Goal: Information Seeking & Learning: Learn about a topic

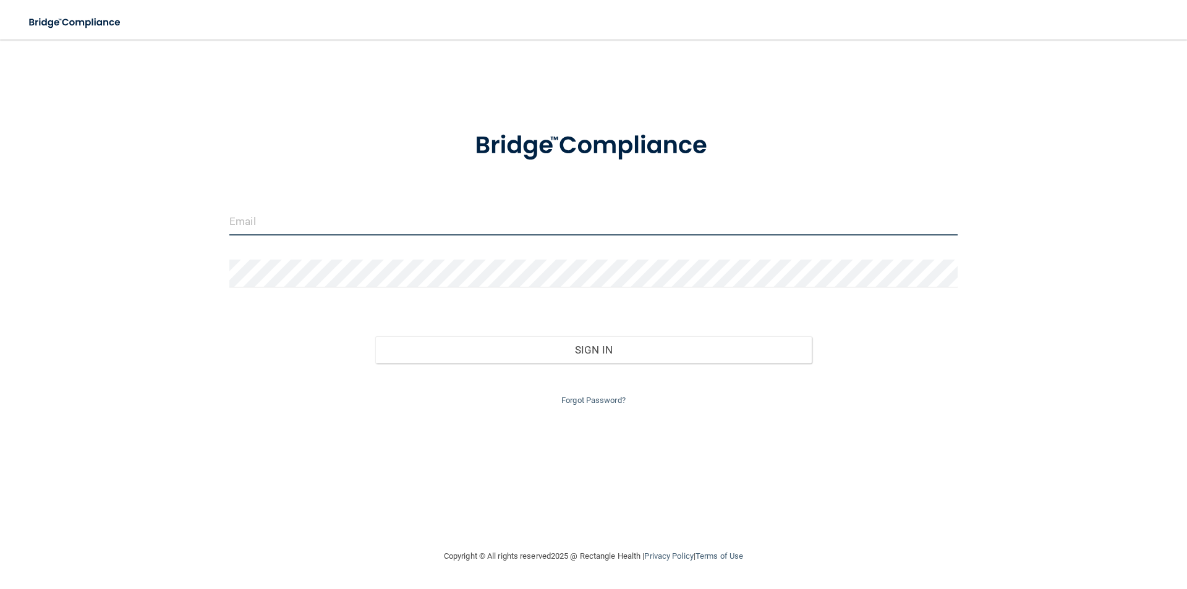
click at [295, 224] on input "email" at bounding box center [593, 222] width 728 height 28
type input "[EMAIL_ADDRESS][DOMAIN_NAME]"
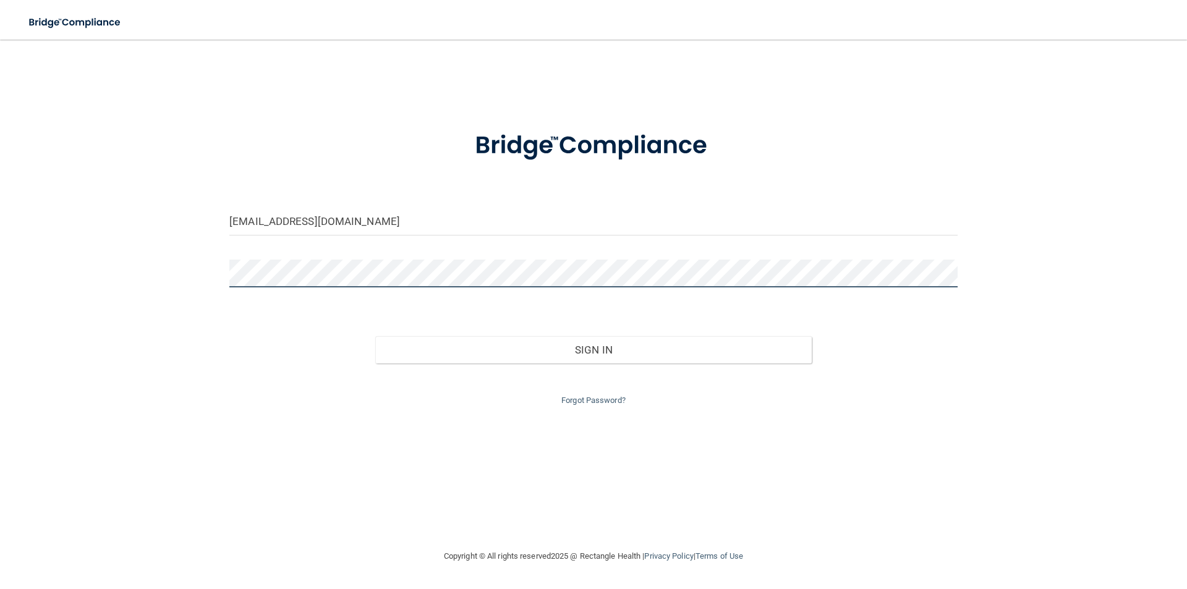
click at [375, 336] on button "Sign In" at bounding box center [593, 349] width 437 height 27
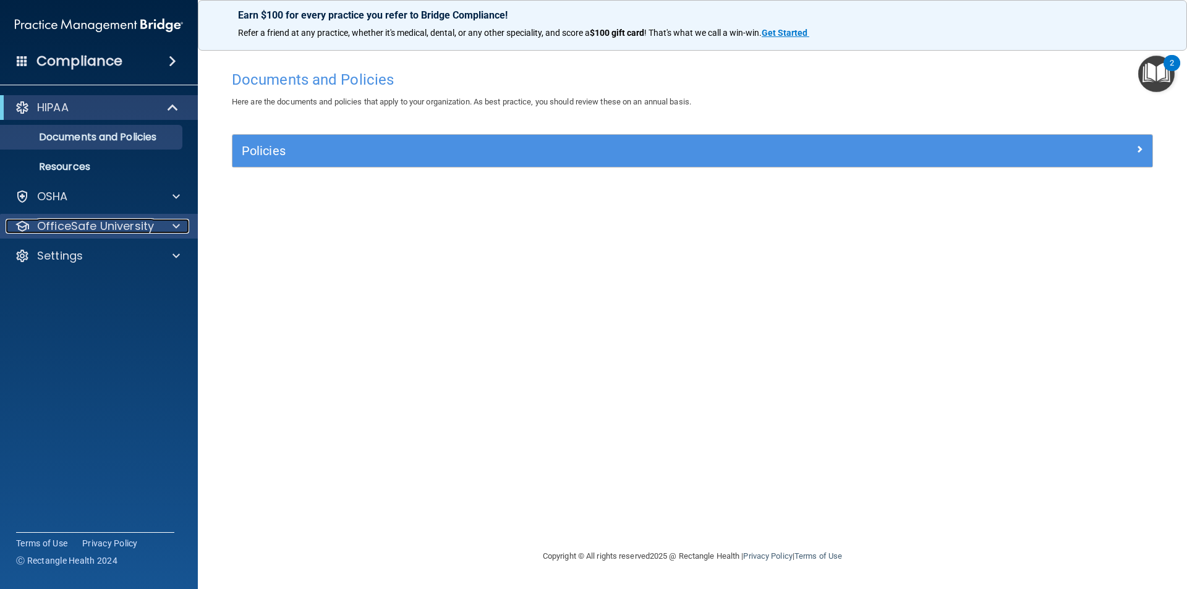
click at [177, 224] on span at bounding box center [176, 226] width 7 height 15
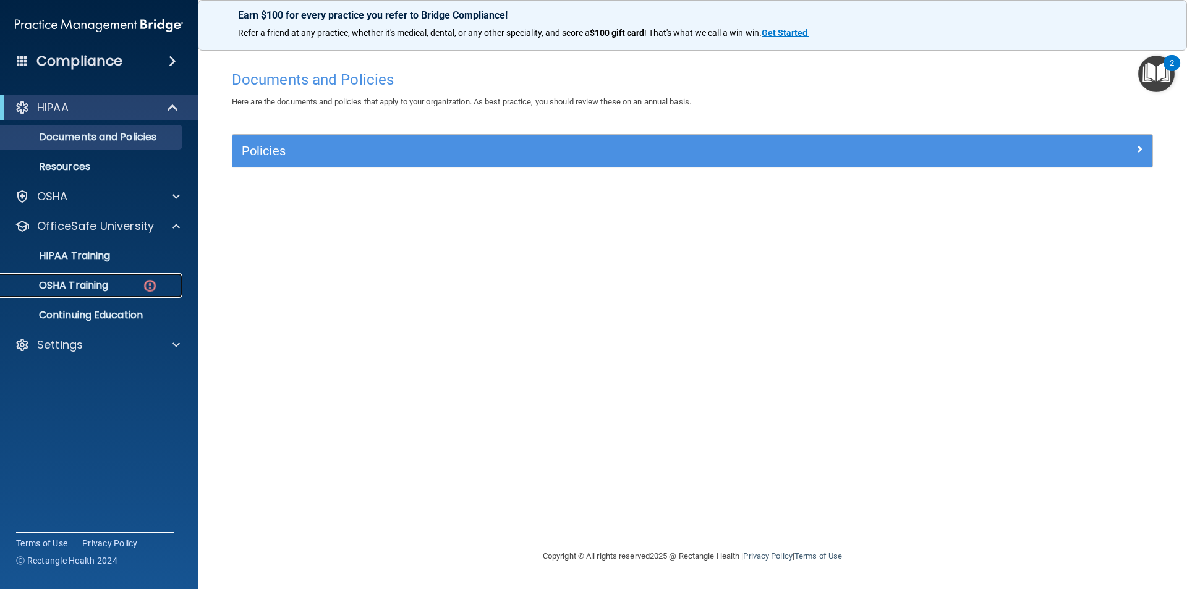
click at [79, 283] on p "OSHA Training" at bounding box center [58, 286] width 100 height 12
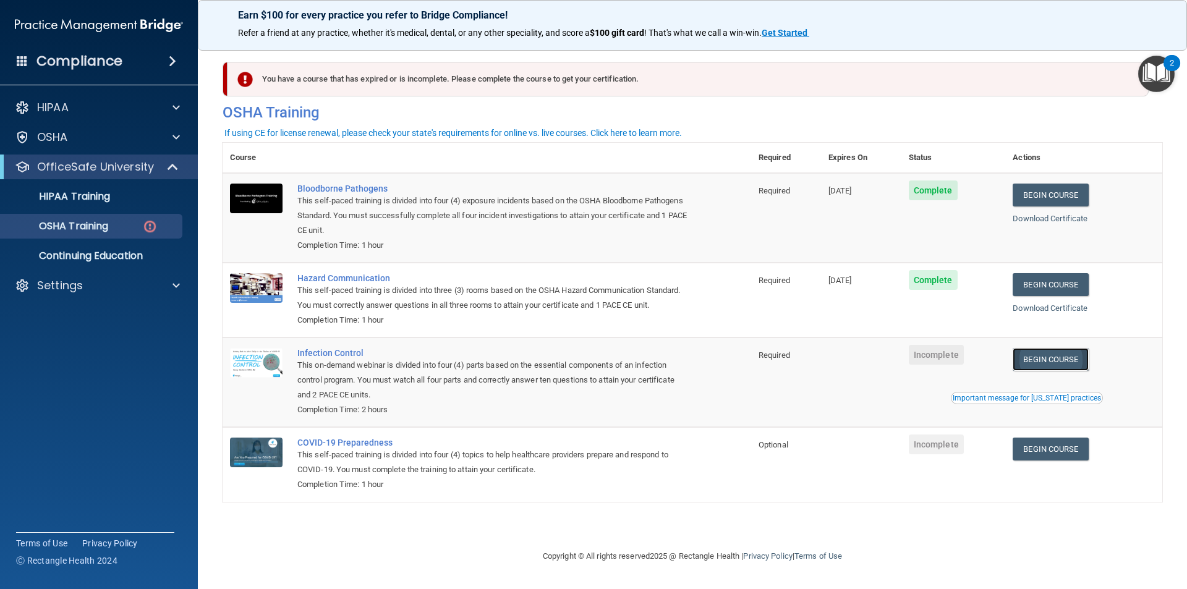
click at [1080, 359] on link "Begin Course" at bounding box center [1050, 359] width 75 height 23
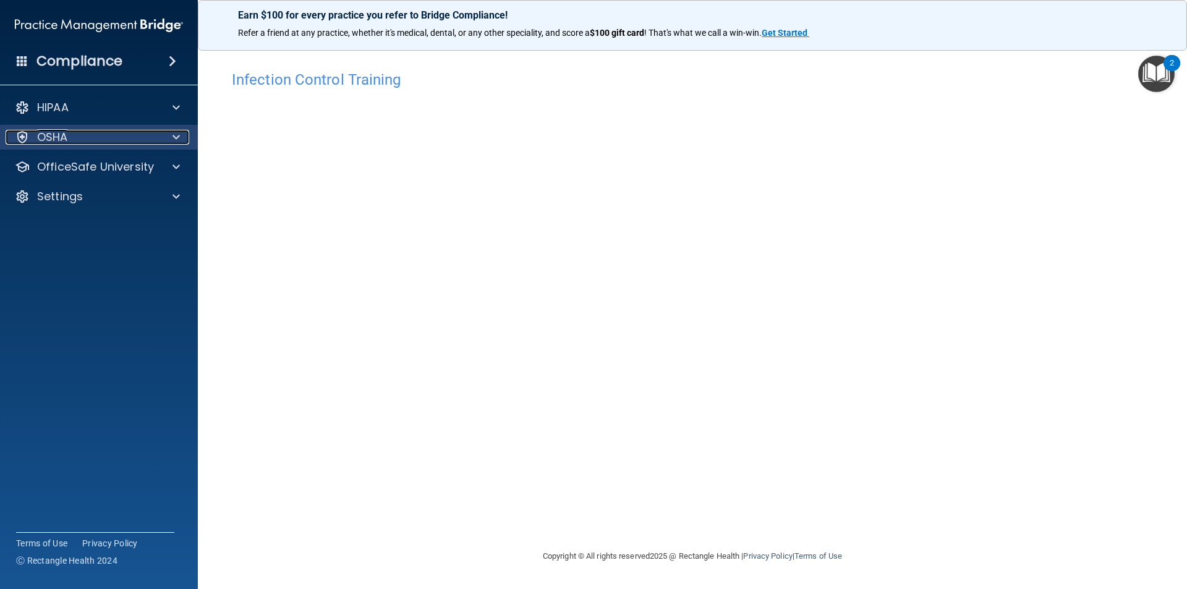
click at [179, 136] on span at bounding box center [176, 137] width 7 height 15
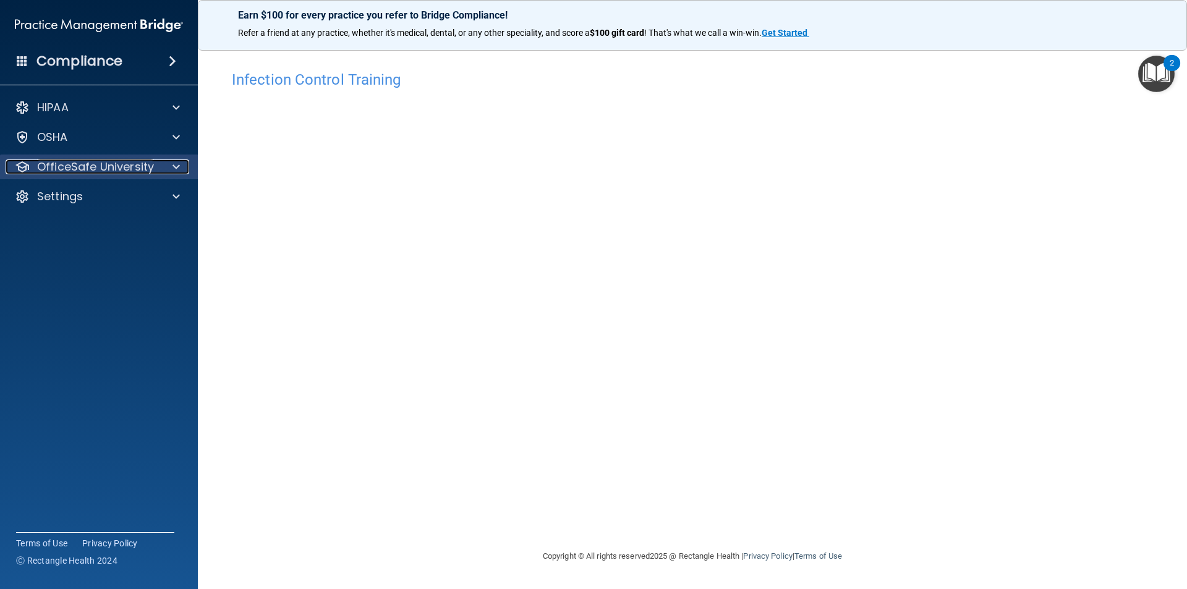
click at [176, 170] on span at bounding box center [176, 167] width 7 height 15
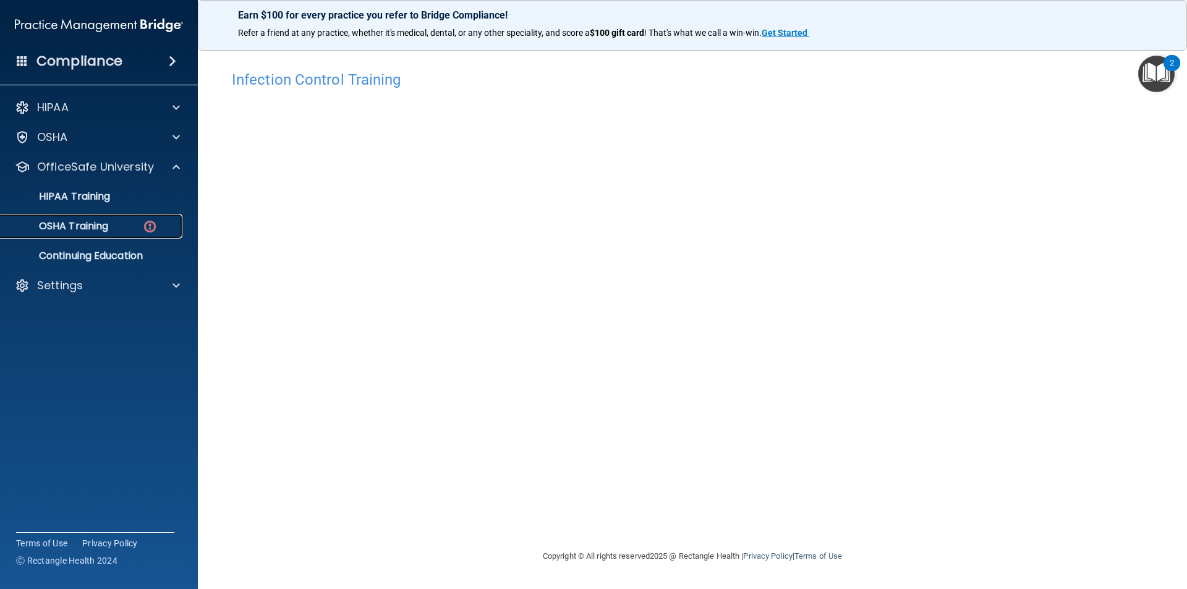
click at [81, 226] on p "OSHA Training" at bounding box center [58, 226] width 100 height 12
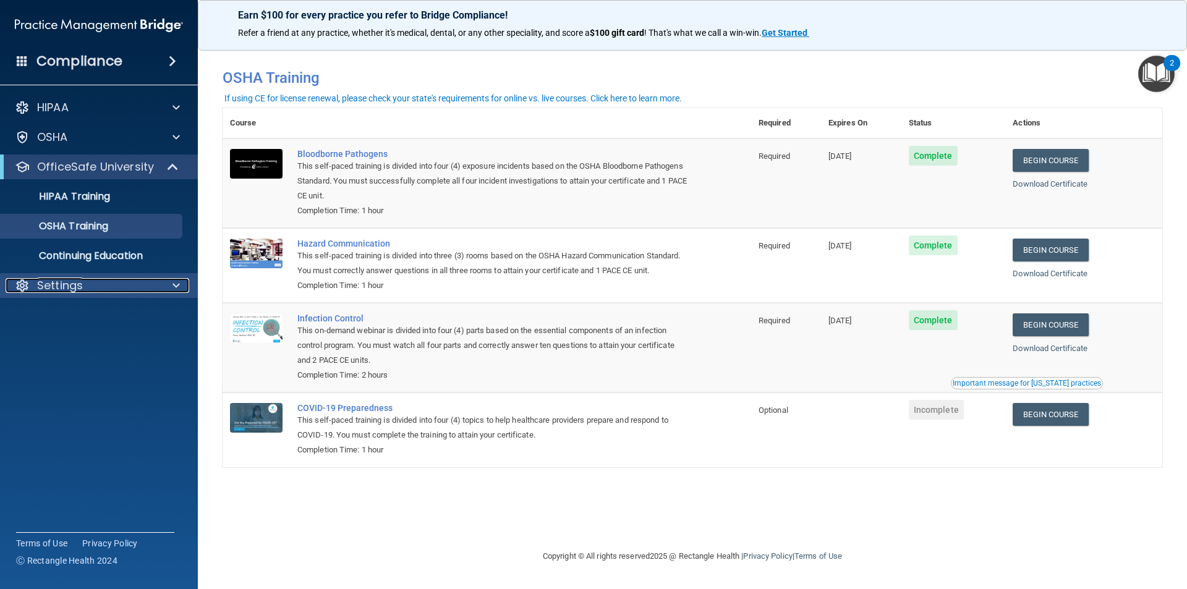
click at [185, 289] on div at bounding box center [174, 285] width 31 height 15
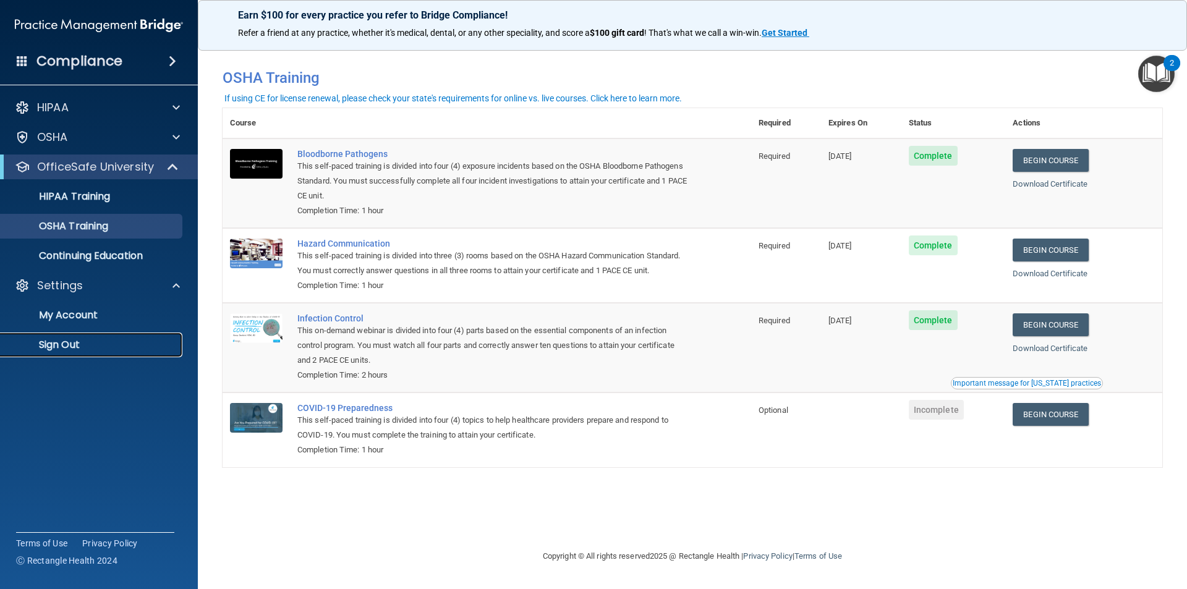
click at [84, 344] on p "Sign Out" at bounding box center [92, 345] width 169 height 12
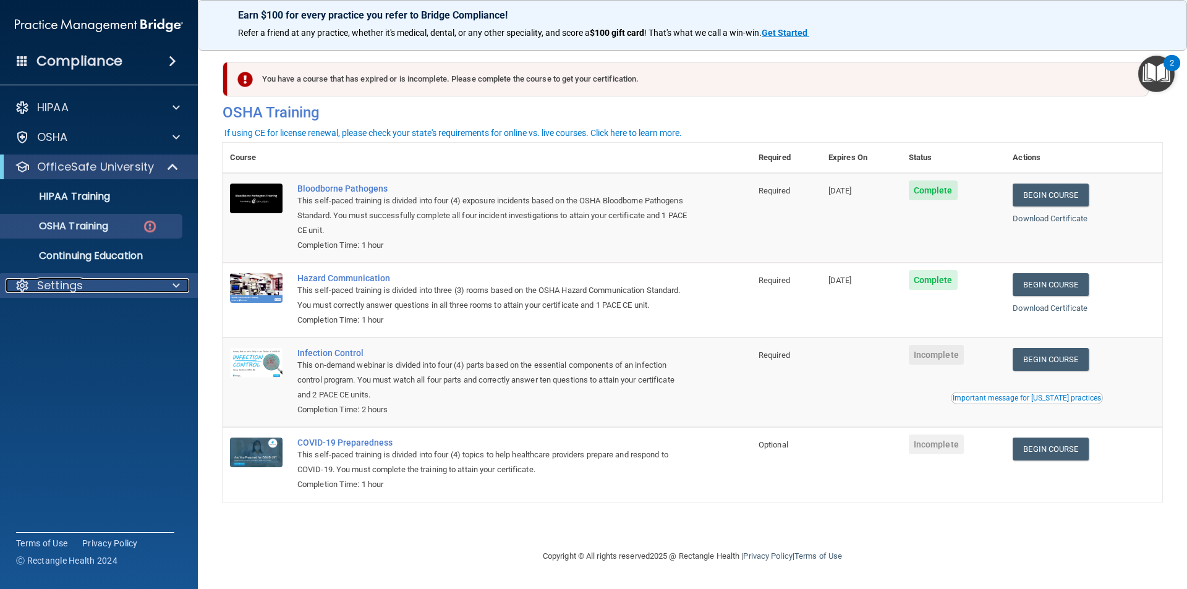
click at [139, 286] on div "Settings" at bounding box center [82, 285] width 153 height 15
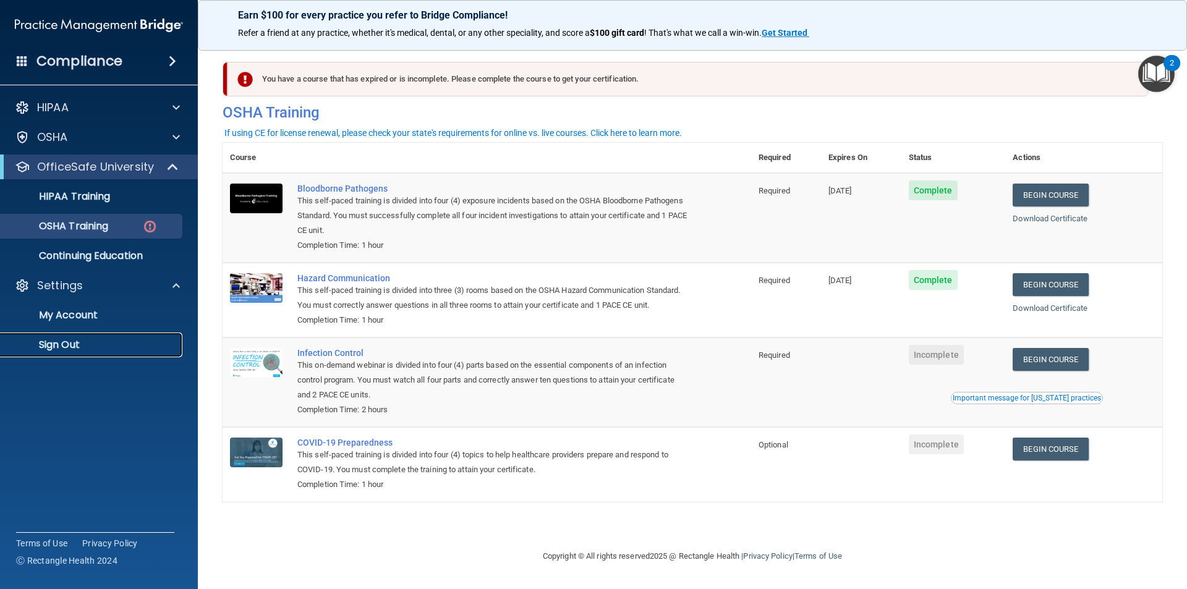
click at [91, 342] on p "Sign Out" at bounding box center [92, 345] width 169 height 12
